Goal: Information Seeking & Learning: Learn about a topic

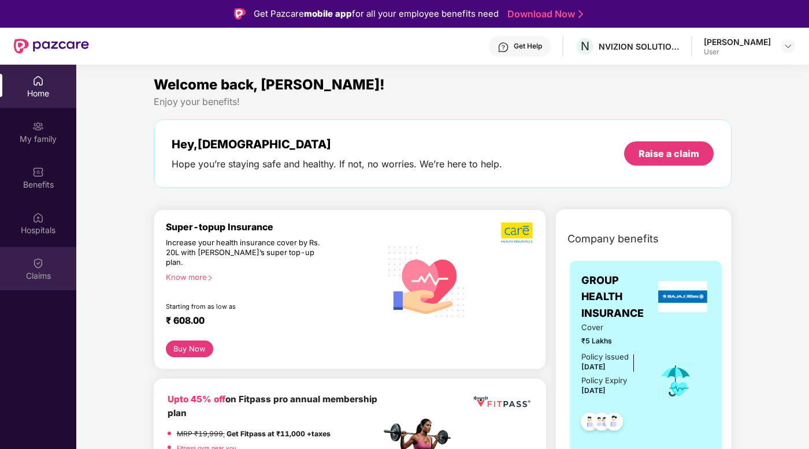
click at [49, 274] on div "Claims" at bounding box center [38, 276] width 76 height 12
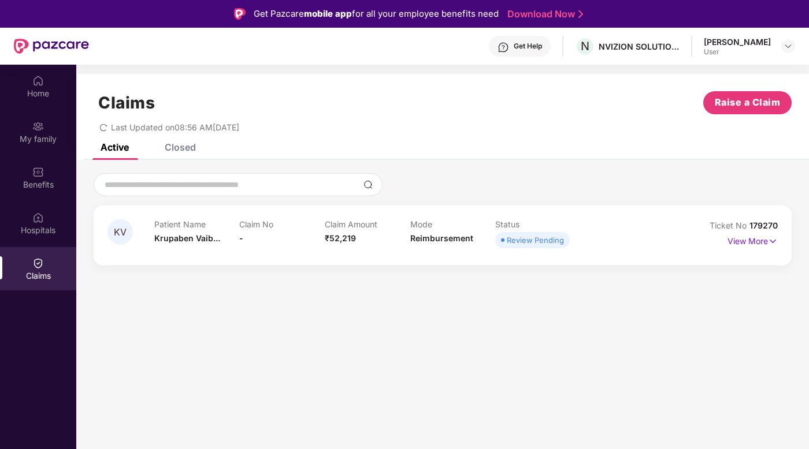
drag, startPoint x: 622, startPoint y: 243, endPoint x: 777, endPoint y: 248, distance: 154.9
click at [622, 243] on div "Patient Name [PERSON_NAME]... Claim No - Claim Amount ₹52,219 Mode Reimbursemen…" at bounding box center [410, 235] width 512 height 32
click at [806, 249] on div "KV Patient Name [PERSON_NAME]... Claim No - Claim Amount ₹52,219 Mode Reimburse…" at bounding box center [442, 219] width 732 height 92
click at [764, 239] on p "View More" at bounding box center [752, 240] width 50 height 16
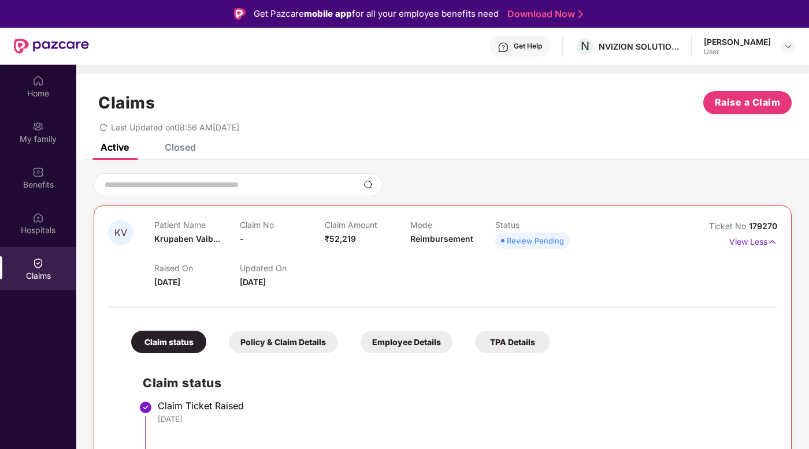
click at [248, 252] on div "Raised On [DATE] Updated On [DATE]" at bounding box center [409, 270] width 511 height 37
click at [256, 263] on p "Updated On" at bounding box center [282, 268] width 85 height 10
click at [281, 345] on div "Policy & Claim Details" at bounding box center [283, 342] width 109 height 23
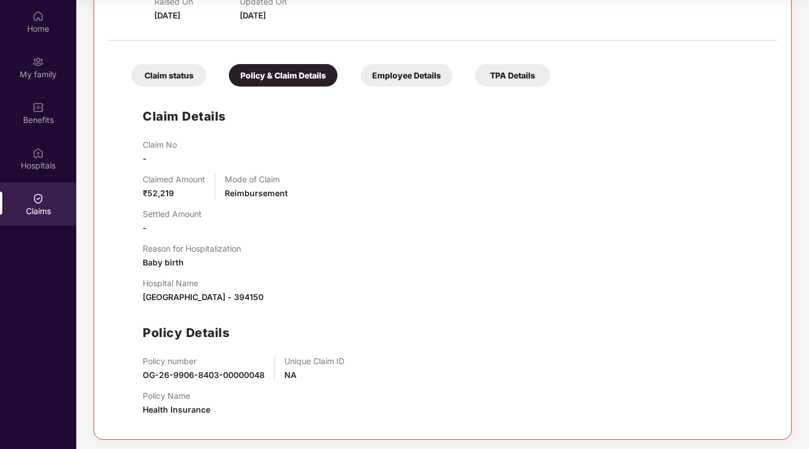
scroll to position [194, 0]
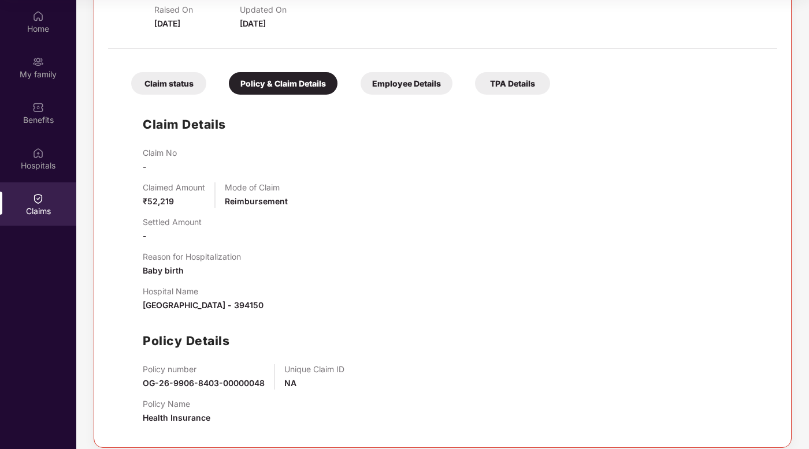
click at [431, 92] on div "Employee Details" at bounding box center [406, 83] width 92 height 23
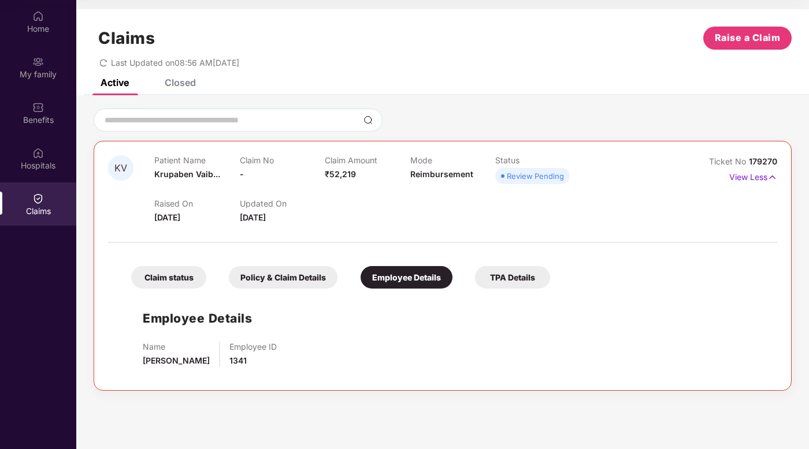
click at [500, 274] on div "TPA Details" at bounding box center [512, 277] width 75 height 23
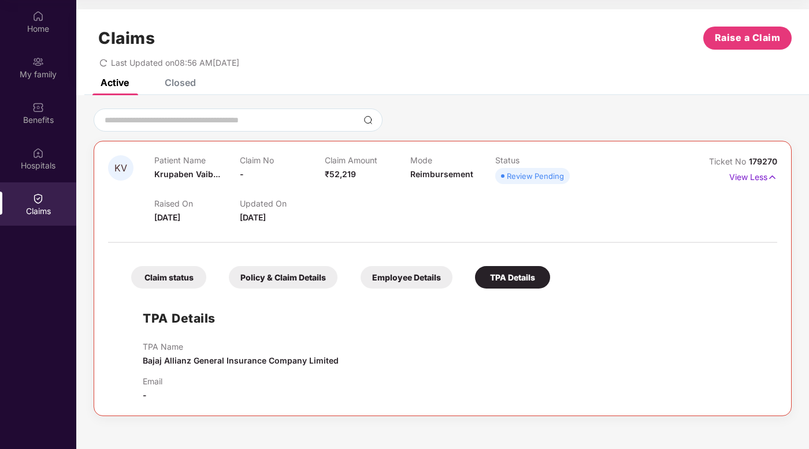
click at [299, 287] on div "Policy & Claim Details" at bounding box center [283, 277] width 109 height 23
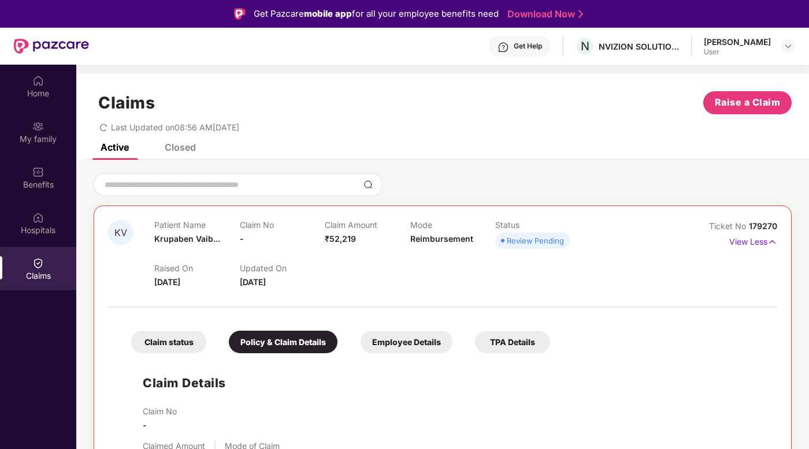
click at [181, 348] on div "Claim status" at bounding box center [168, 342] width 75 height 23
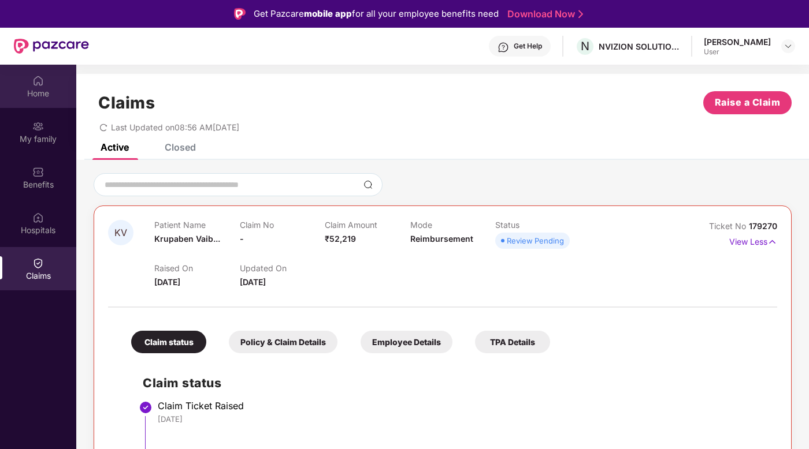
click at [43, 85] on img at bounding box center [38, 81] width 12 height 12
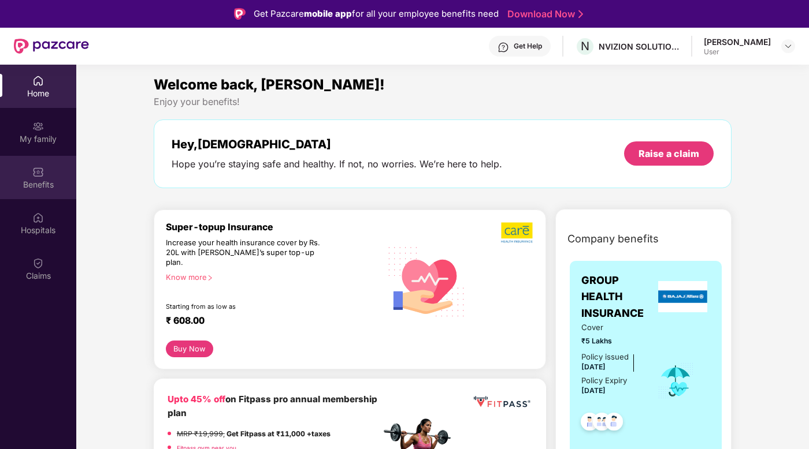
click at [54, 188] on div "Benefits" at bounding box center [38, 185] width 76 height 12
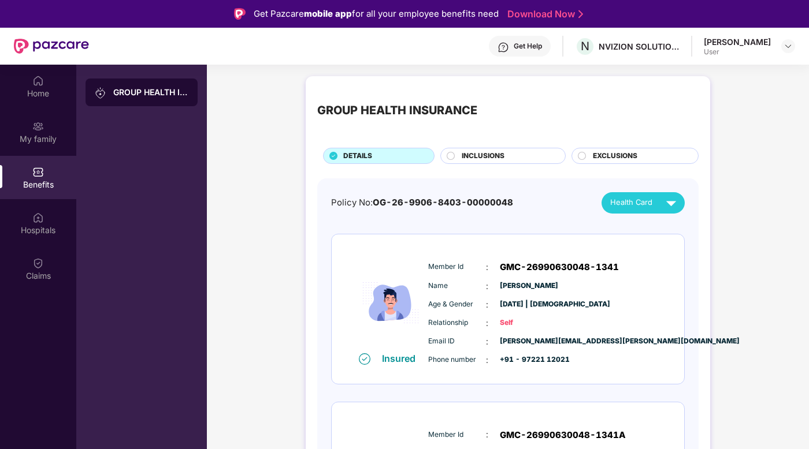
click at [485, 167] on div "GROUP HEALTH INSURANCE DETAILS INCLUSIONS EXCLUSIONS Policy No: OG-26-9906-8403…" at bounding box center [508, 425] width 404 height 698
click at [517, 285] on span "[PERSON_NAME]" at bounding box center [529, 286] width 58 height 11
click at [485, 157] on span "INCLUSIONS" at bounding box center [482, 156] width 43 height 11
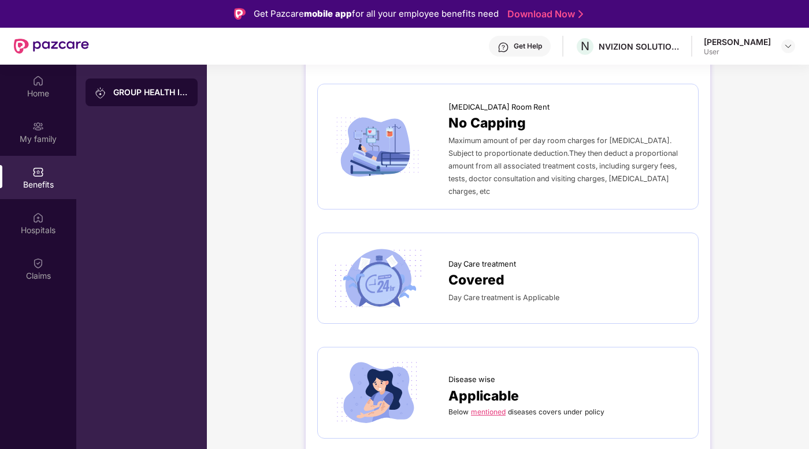
scroll to position [367, 0]
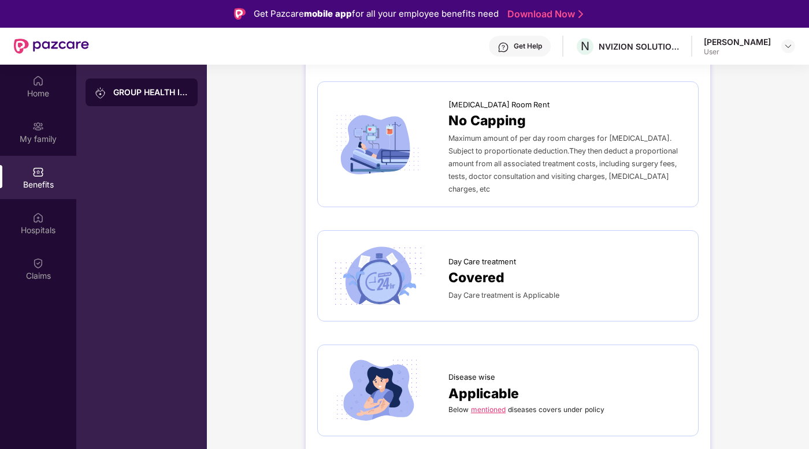
click at [489, 405] on link "mentioned" at bounding box center [488, 409] width 35 height 9
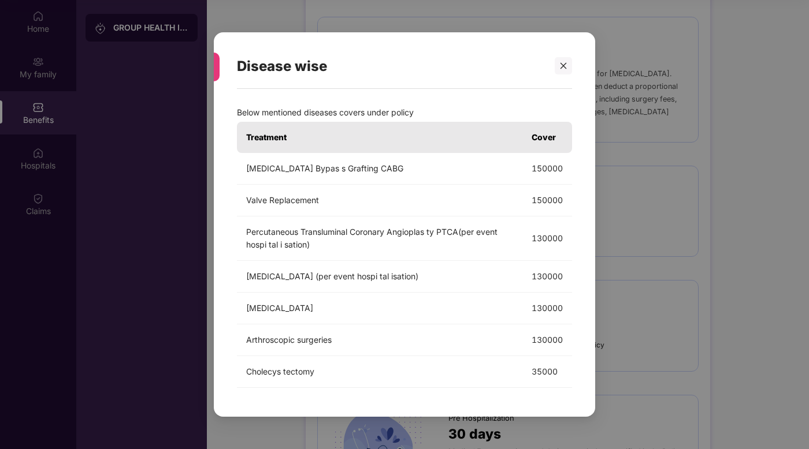
scroll to position [0, 0]
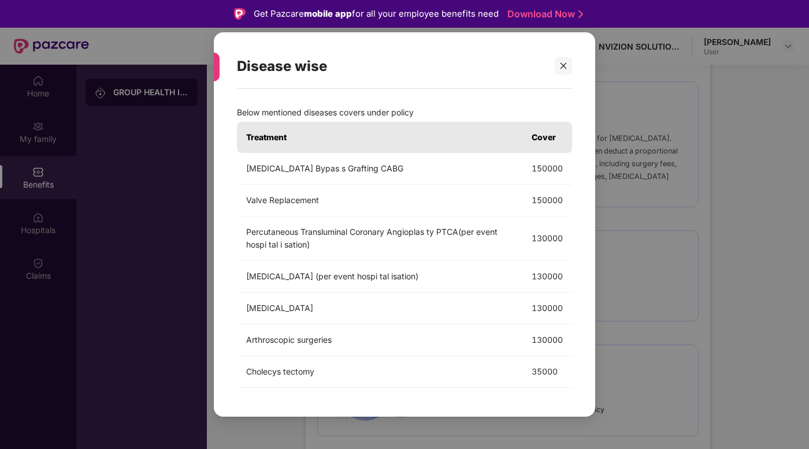
click at [649, 224] on div "Disease wise Below mentioned diseases covers under policy Treatment Cover [MEDI…" at bounding box center [404, 224] width 809 height 449
click at [560, 64] on icon "close" at bounding box center [563, 66] width 6 height 6
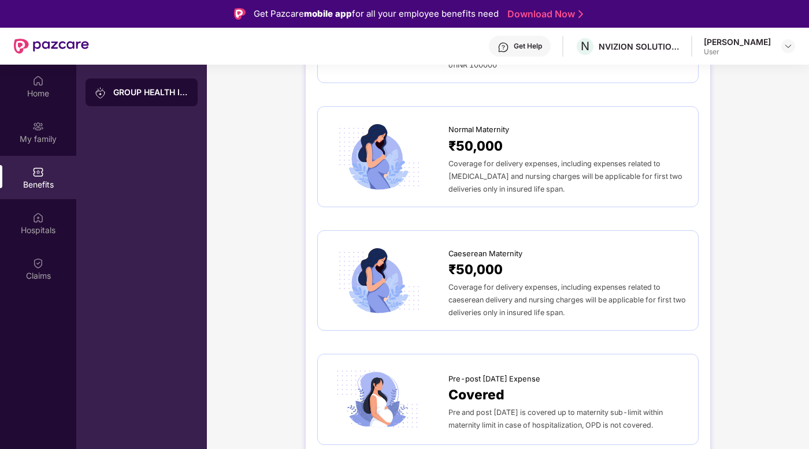
scroll to position [1061, 0]
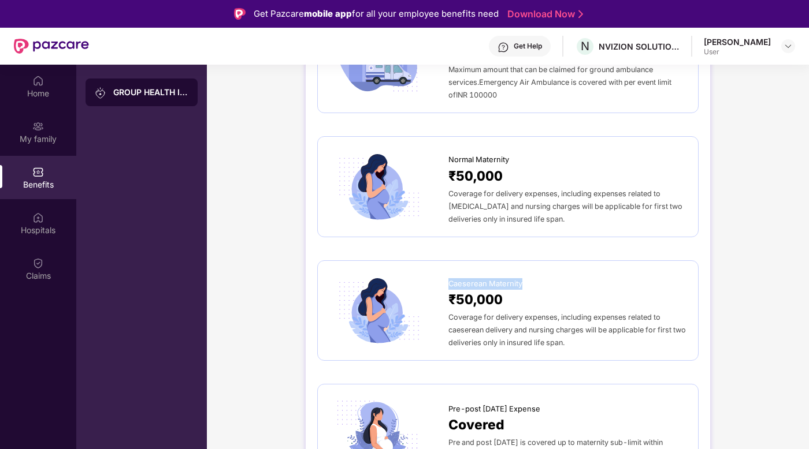
drag, startPoint x: 526, startPoint y: 258, endPoint x: 449, endPoint y: 256, distance: 76.8
click at [449, 273] on div "Caeserean Maternity" at bounding box center [567, 281] width 238 height 17
copy span "Caeserean Maternity"
click at [526, 290] on div "₹50,000" at bounding box center [567, 300] width 238 height 21
